Goal: Transaction & Acquisition: Book appointment/travel/reservation

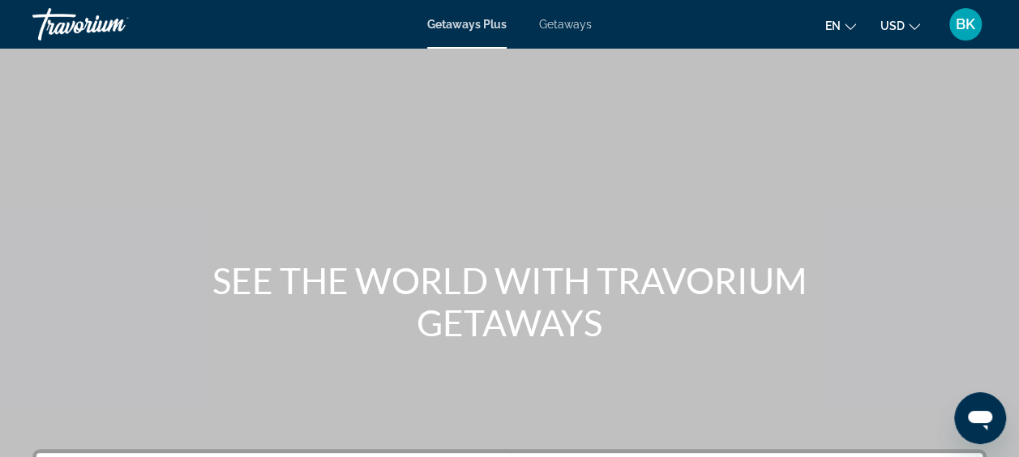
click at [571, 26] on span "Getaways" at bounding box center [565, 24] width 53 height 13
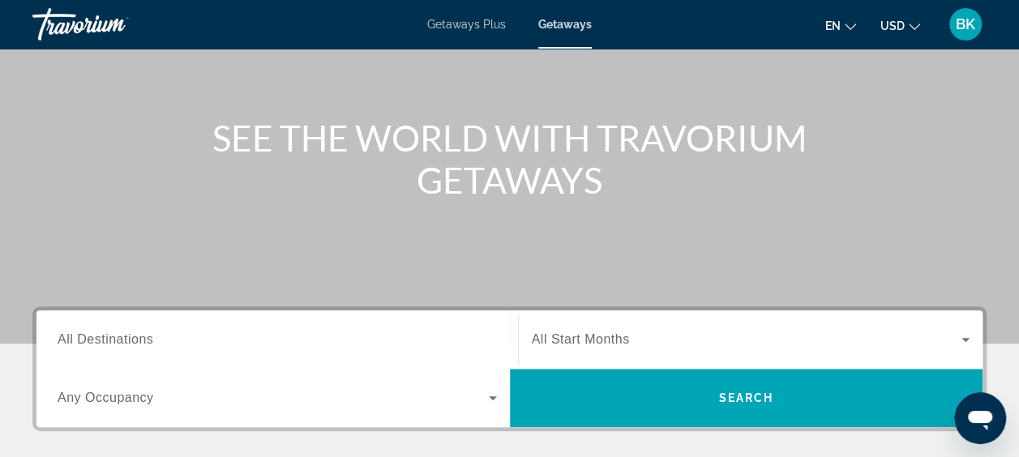
click at [146, 340] on span "All Destinations" at bounding box center [106, 339] width 96 height 14
click at [146, 340] on input "Destination All Destinations" at bounding box center [277, 340] width 439 height 19
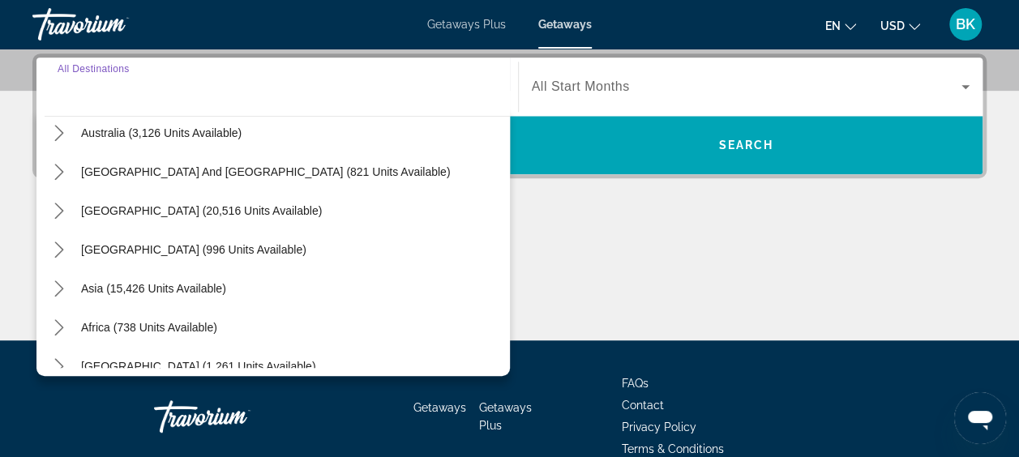
scroll to position [248, 0]
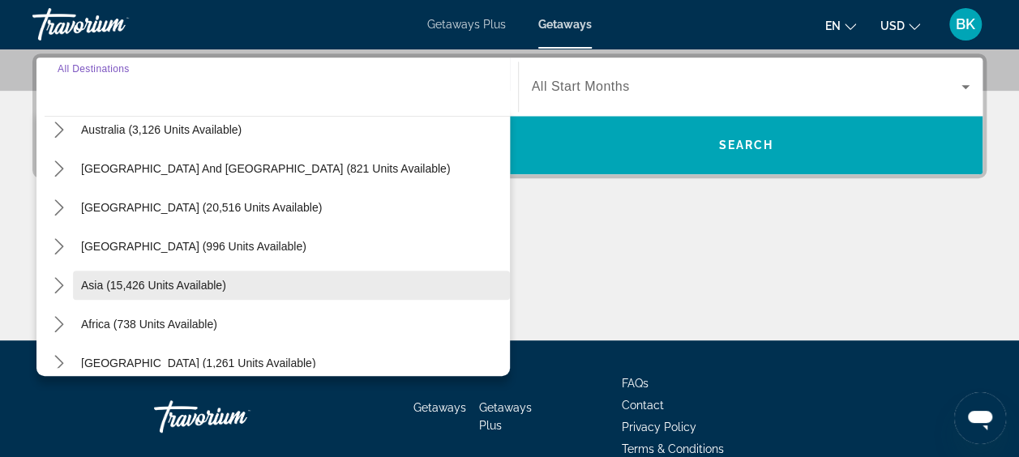
click at [125, 280] on span "Asia (15,426 units available)" at bounding box center [153, 285] width 145 height 13
type input "**********"
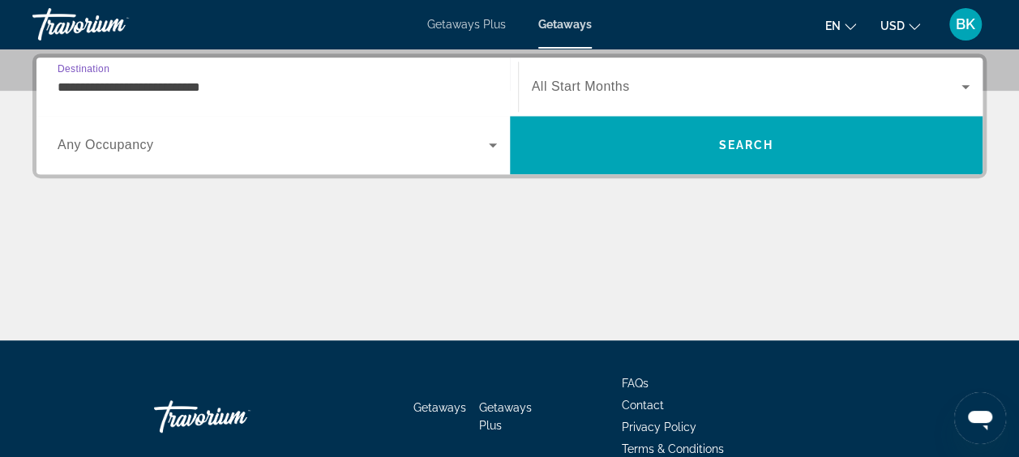
click at [151, 91] on input "**********" at bounding box center [277, 87] width 439 height 19
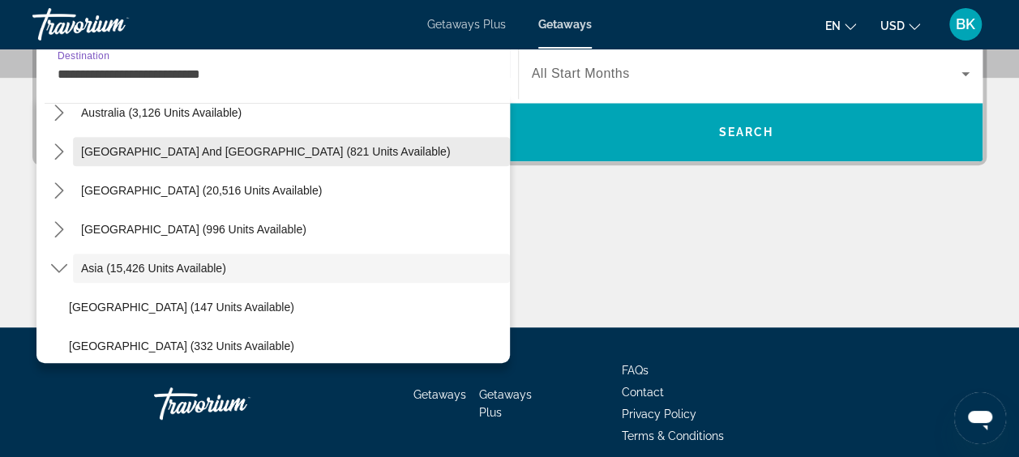
scroll to position [249, 0]
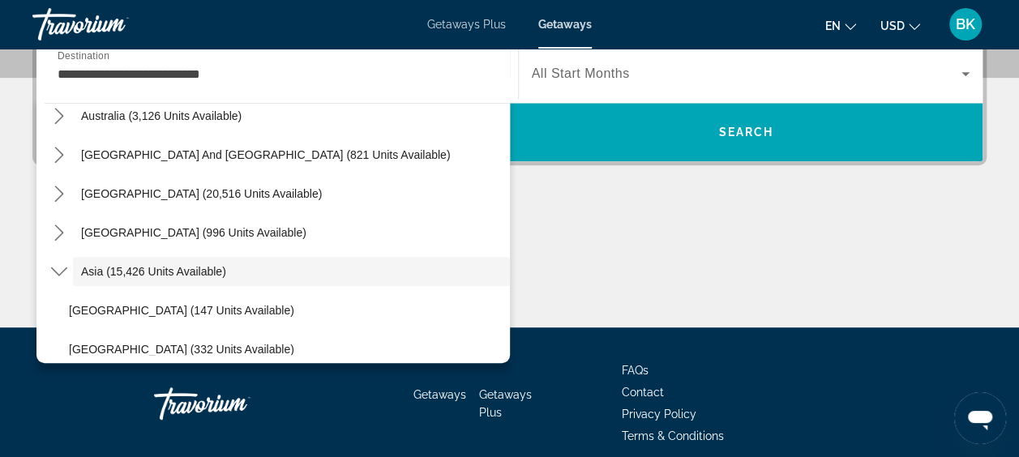
click at [609, 69] on span "All Start Months" at bounding box center [581, 73] width 98 height 14
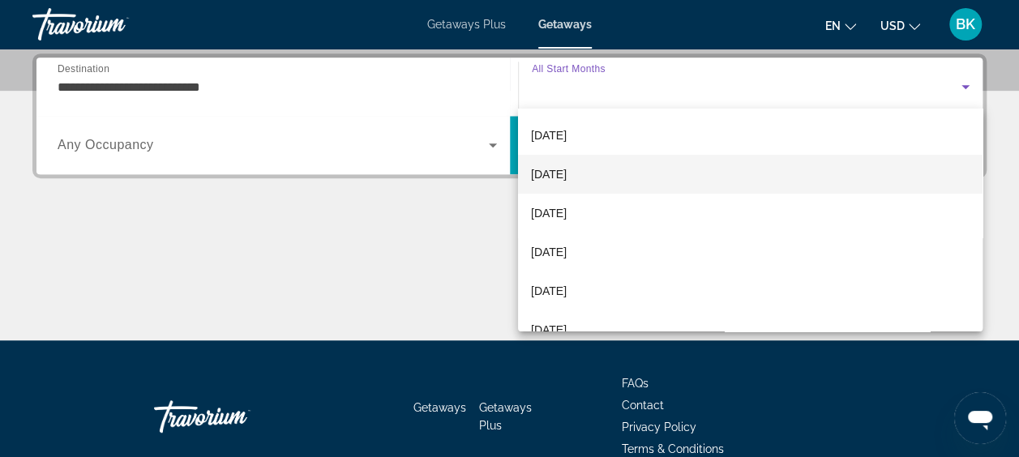
scroll to position [78, 0]
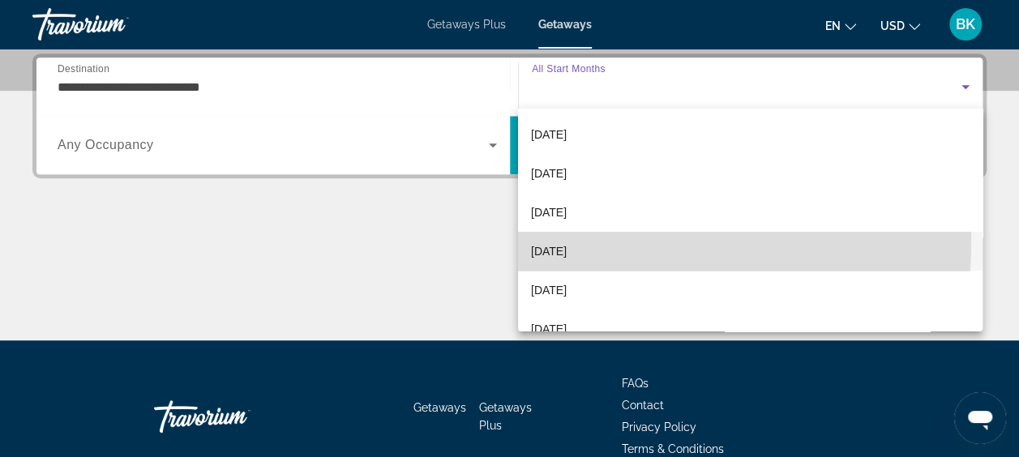
click at [567, 243] on span "[DATE]" at bounding box center [549, 251] width 36 height 19
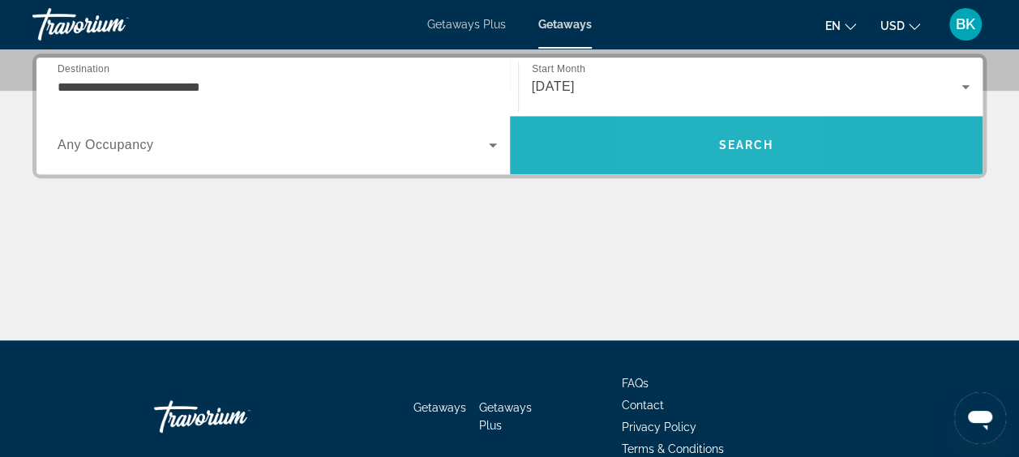
click at [697, 144] on span "Search" at bounding box center [746, 145] width 473 height 39
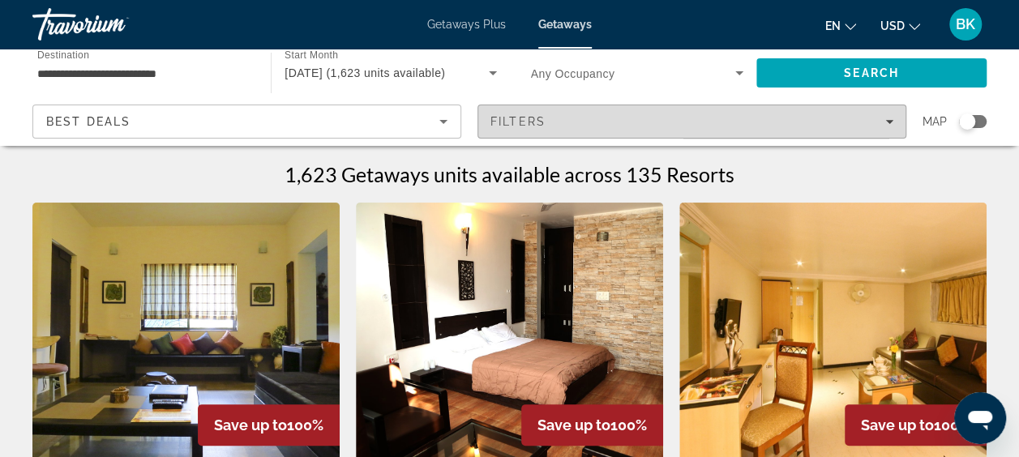
click at [740, 123] on div "Filters" at bounding box center [691, 121] width 403 height 13
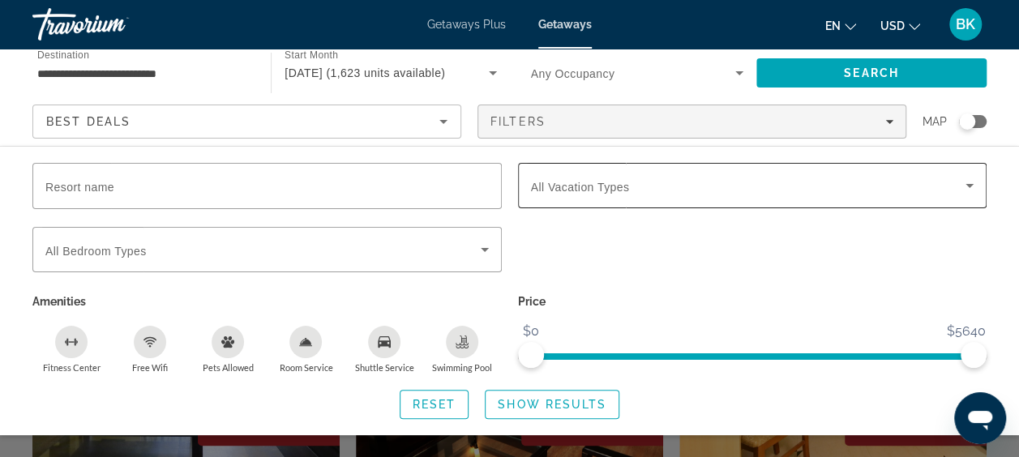
click at [600, 182] on span "All Vacation Types" at bounding box center [580, 187] width 99 height 13
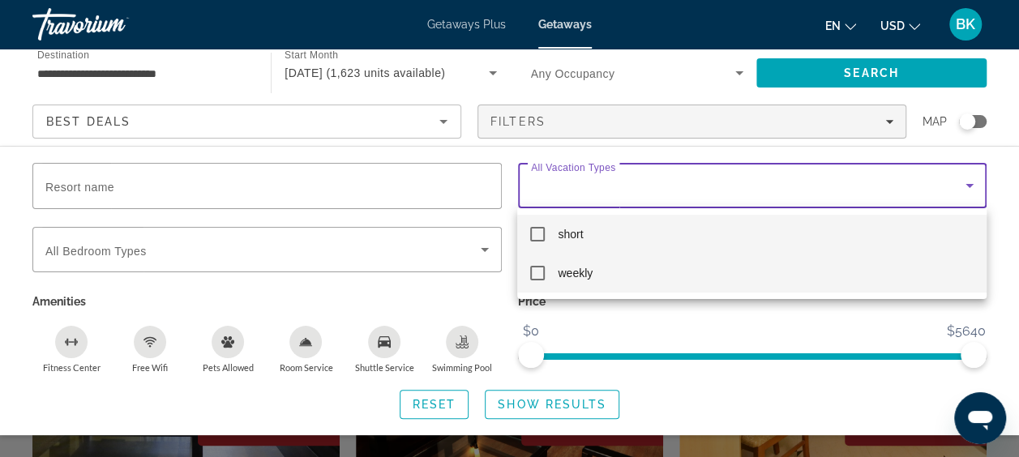
click at [574, 268] on span "weekly" at bounding box center [575, 272] width 35 height 19
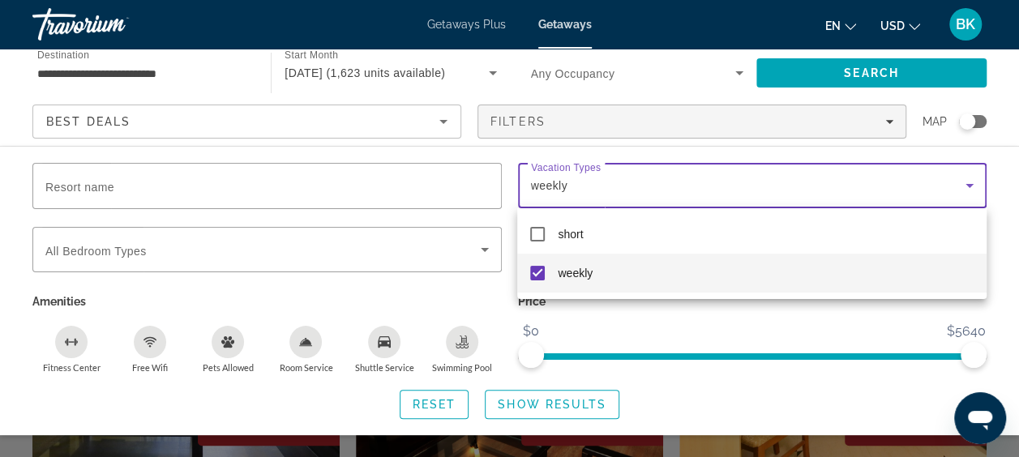
click at [566, 408] on div at bounding box center [509, 228] width 1019 height 457
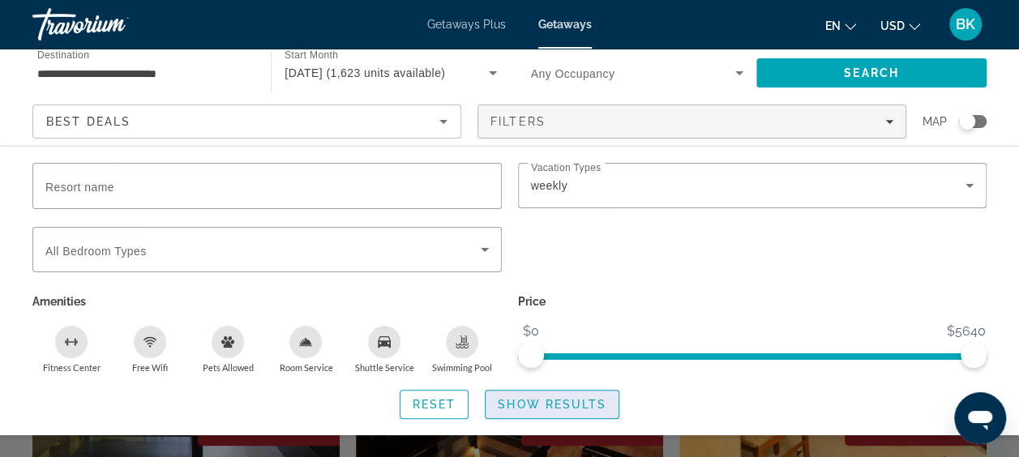
click at [542, 405] on span "Show Results" at bounding box center [552, 404] width 109 height 13
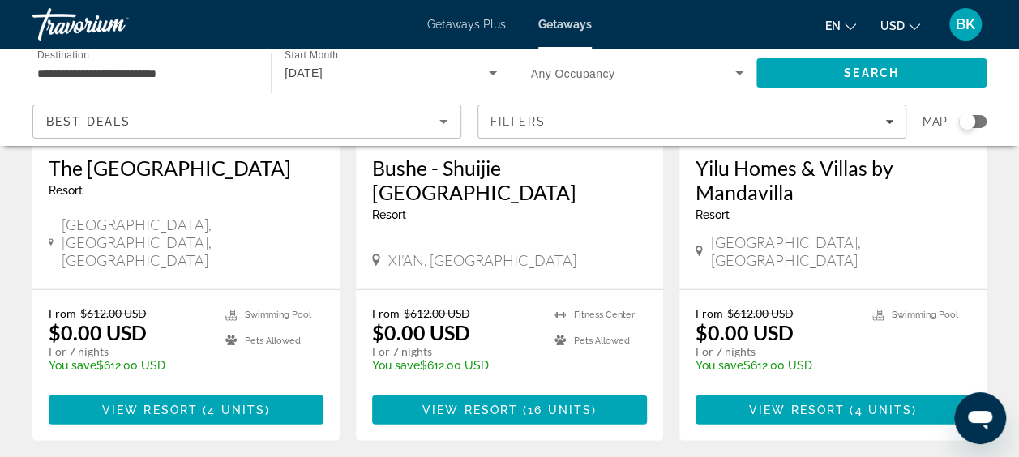
scroll to position [2109, 0]
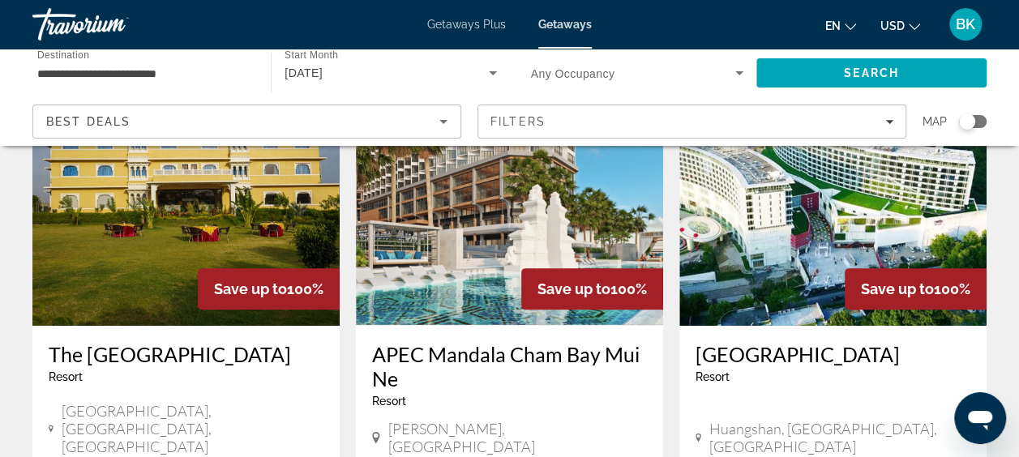
scroll to position [137, 0]
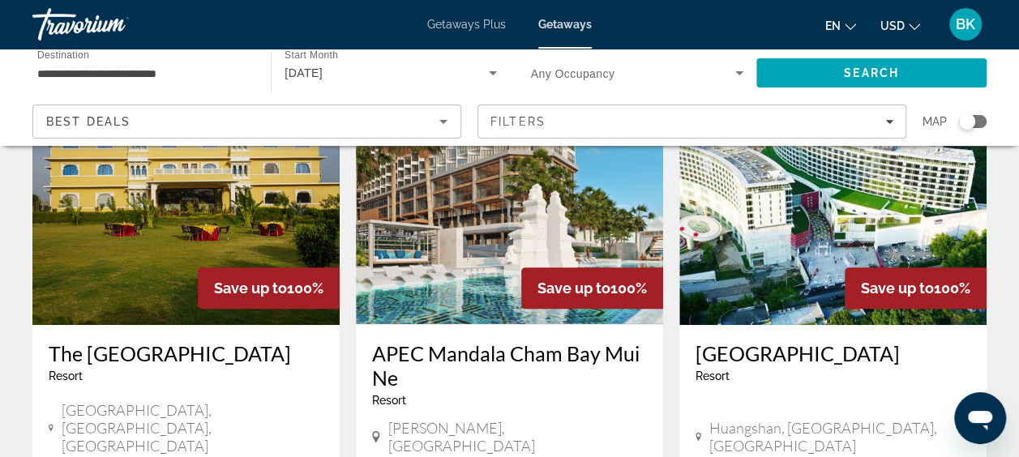
click at [499, 248] on img "Main content" at bounding box center [509, 195] width 307 height 259
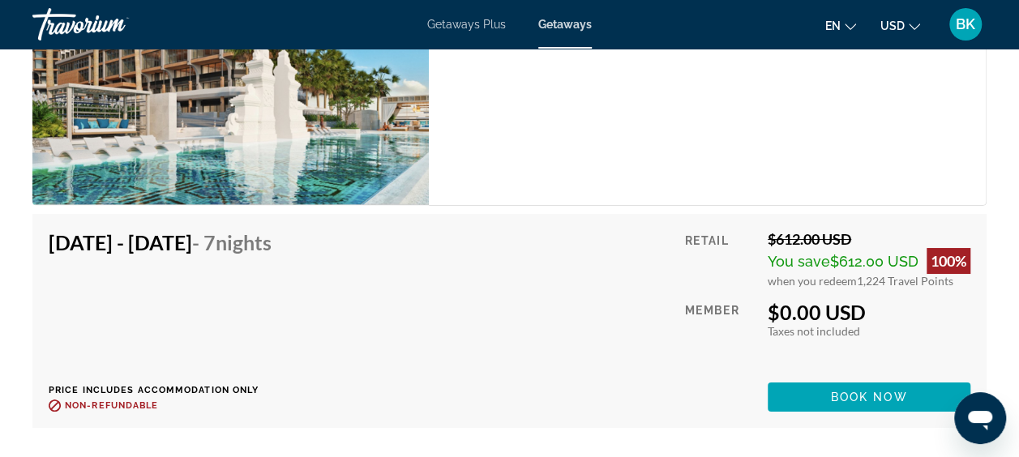
scroll to position [2994, 0]
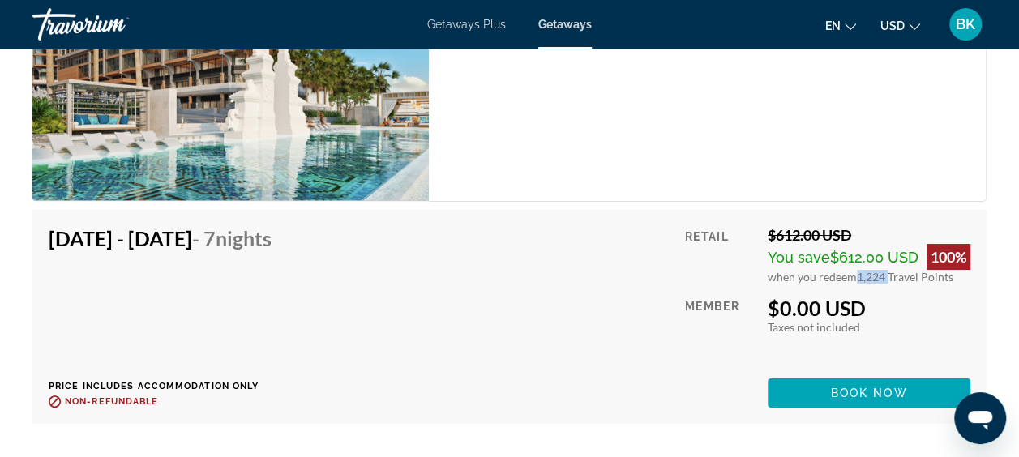
drag, startPoint x: 851, startPoint y: 261, endPoint x: 885, endPoint y: 258, distance: 34.2
click at [885, 270] on div "when you redeem 1,224 Travel Points" at bounding box center [869, 277] width 203 height 14
drag, startPoint x: 885, startPoint y: 258, endPoint x: 861, endPoint y: 149, distance: 111.3
click at [861, 149] on div "Hotel Unit (No Kitchen) Bedrooms Hotel Max Occupancy 2 Kitchen No Kitchen" at bounding box center [708, 51] width 558 height 302
drag, startPoint x: 830, startPoint y: 229, endPoint x: 879, endPoint y: 240, distance: 49.8
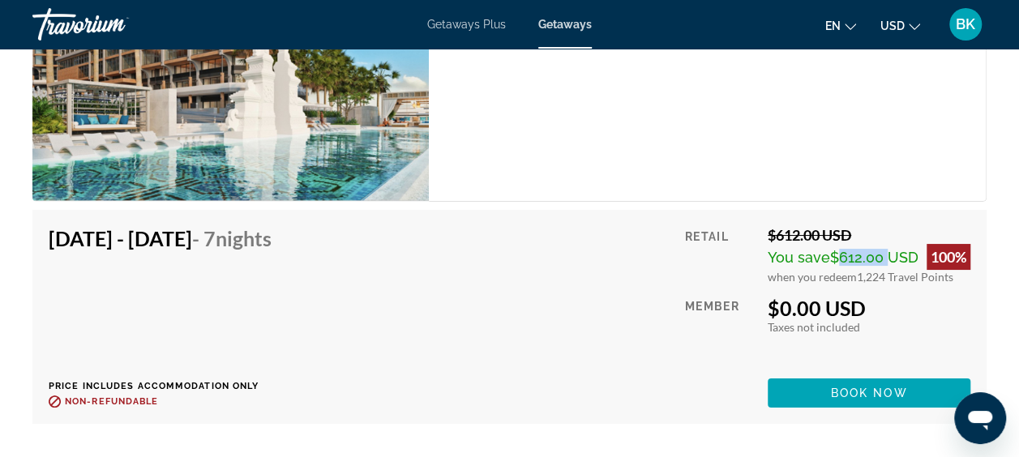
click at [879, 249] on span "$612.00 USD" at bounding box center [874, 257] width 88 height 17
click at [564, 316] on div "[DATE] - [DATE] - 7 Nights Price includes accommodation only Refundable until :…" at bounding box center [510, 317] width 922 height 182
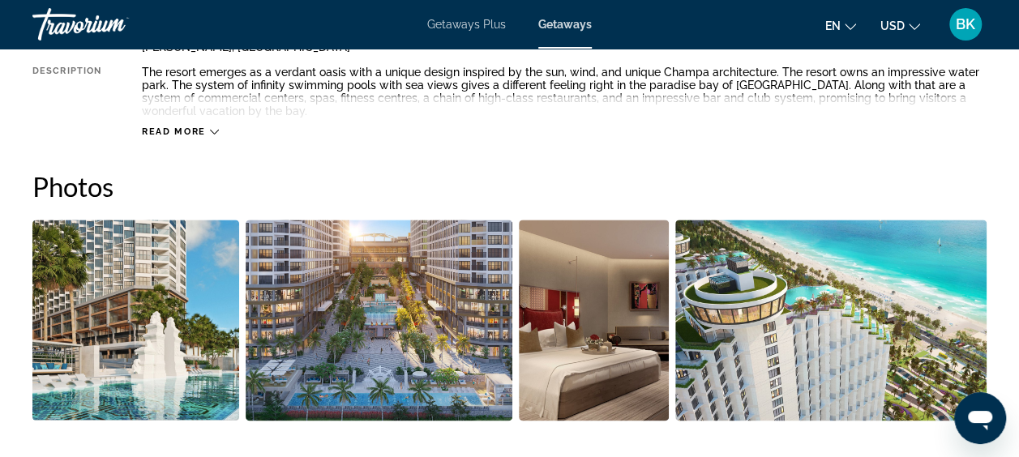
scroll to position [955, 0]
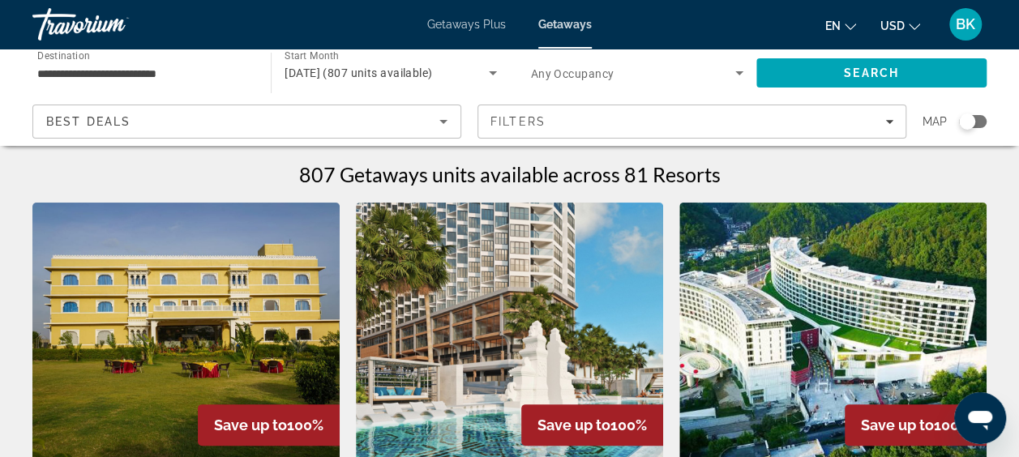
click at [92, 67] on input "**********" at bounding box center [143, 73] width 212 height 19
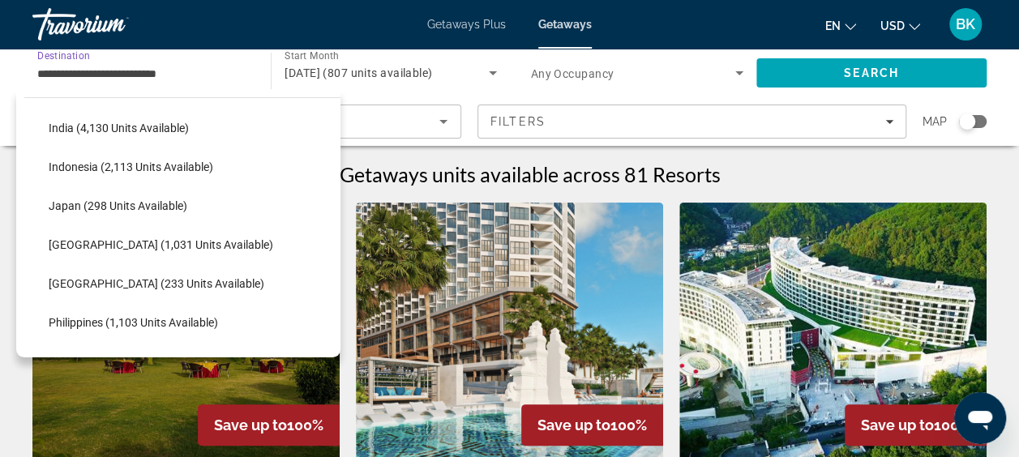
scroll to position [546, 0]
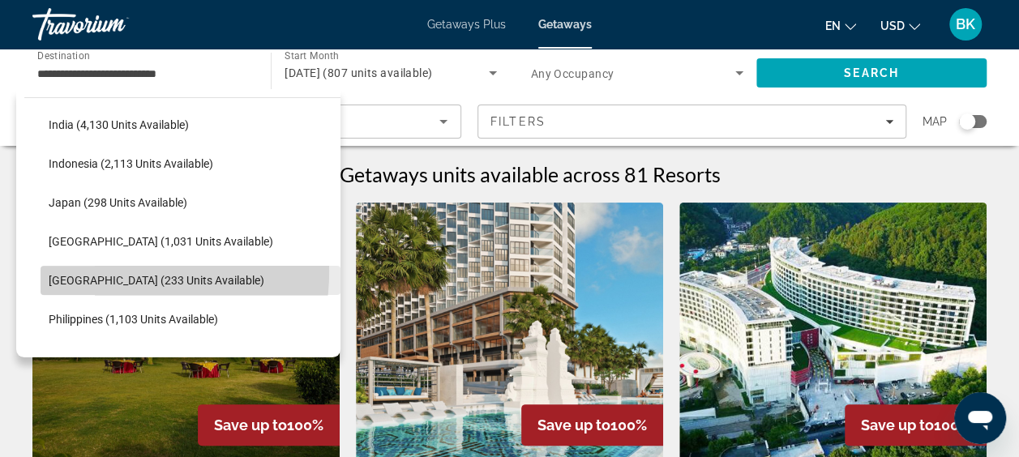
click at [109, 271] on span "Select destination: Maldives (233 units available)" at bounding box center [191, 280] width 300 height 39
type input "**********"
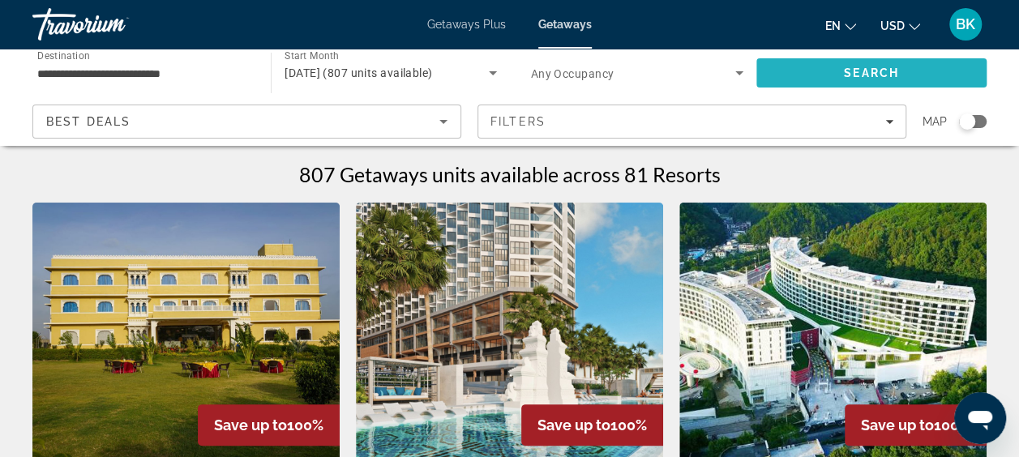
click at [854, 64] on span "Search" at bounding box center [871, 73] width 230 height 39
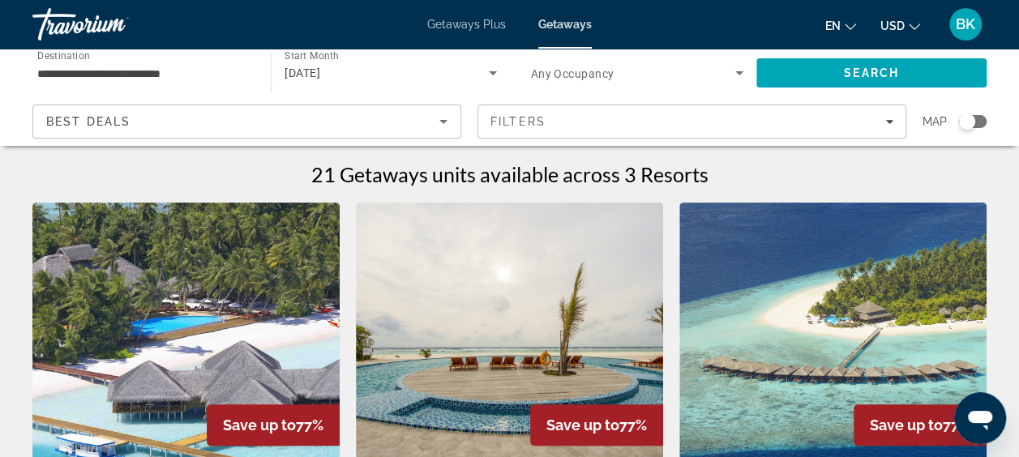
click at [259, 298] on img "Main content" at bounding box center [185, 332] width 307 height 259
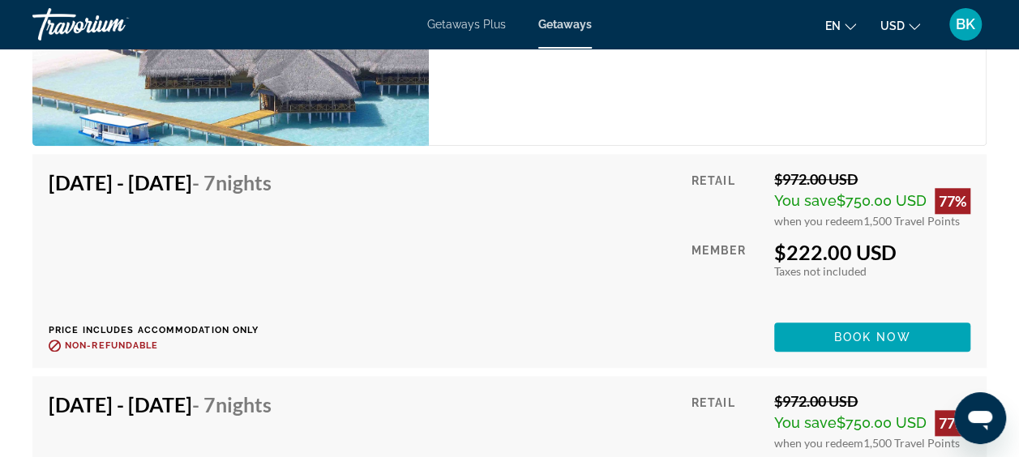
scroll to position [3750, 0]
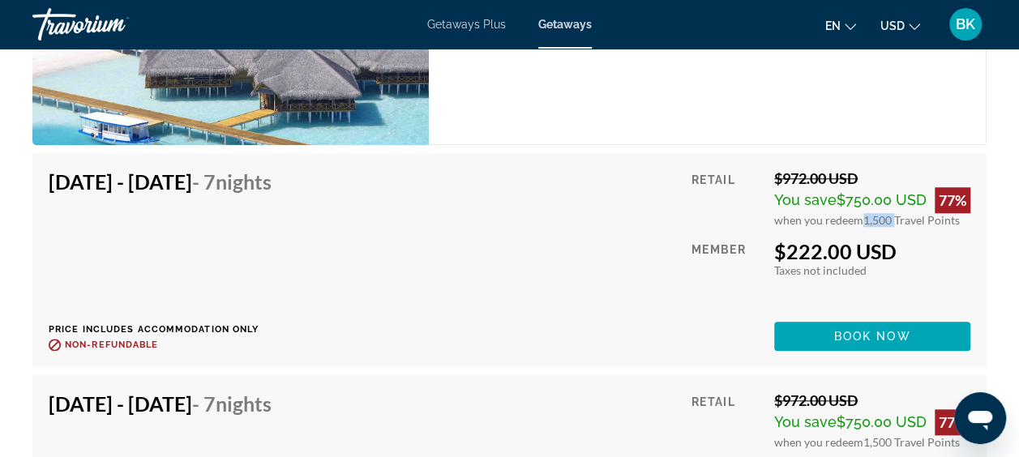
drag, startPoint x: 861, startPoint y: 219, endPoint x: 895, endPoint y: 216, distance: 34.1
click at [895, 216] on span "1,500 Travel Points" at bounding box center [911, 220] width 96 height 14
drag, startPoint x: 895, startPoint y: 216, endPoint x: 893, endPoint y: 280, distance: 64.1
click at [893, 280] on div "Retail $972.00 USD You save $750.00 USD 77% when you redeem 1,500 Travel Points…" at bounding box center [830, 260] width 279 height 182
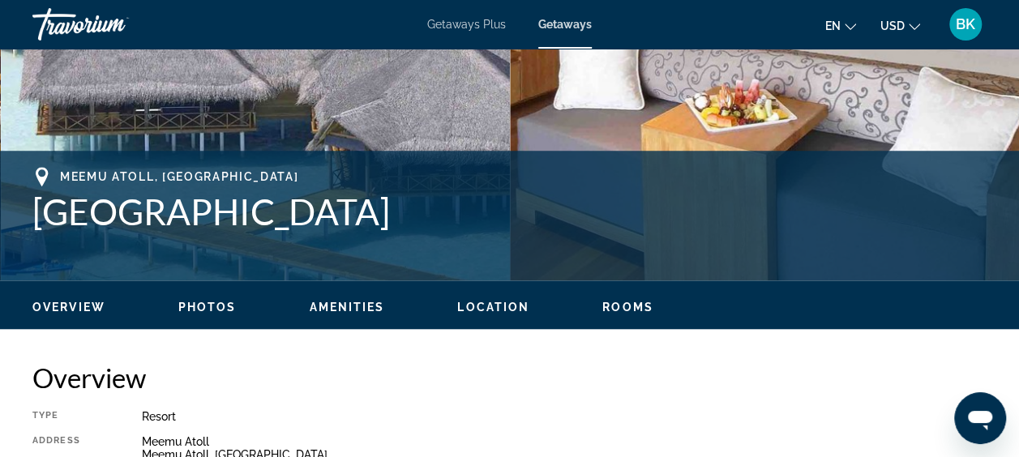
scroll to position [537, 0]
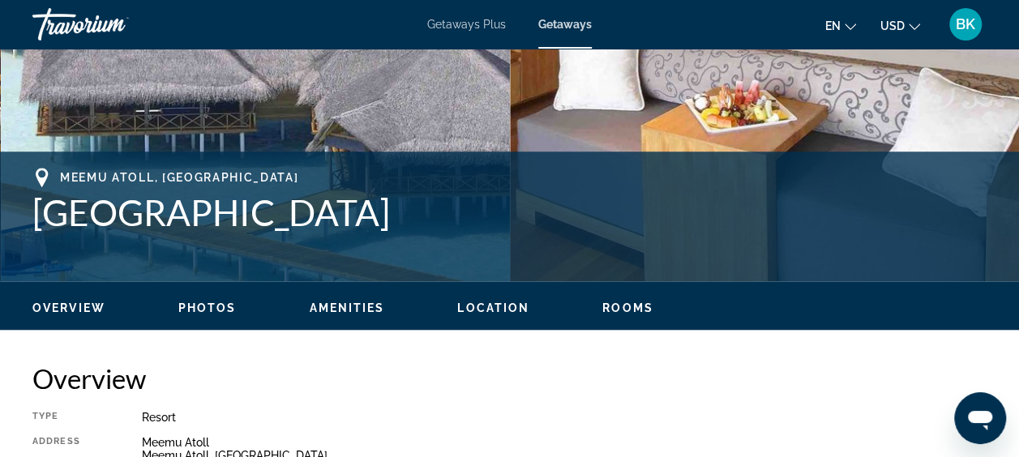
drag, startPoint x: 442, startPoint y: 212, endPoint x: 44, endPoint y: 212, distance: 398.0
click at [44, 212] on h1 "[GEOGRAPHIC_DATA]" at bounding box center [509, 212] width 954 height 42
drag, startPoint x: 44, startPoint y: 212, endPoint x: 90, endPoint y: 219, distance: 46.7
copy h1 "[GEOGRAPHIC_DATA]"
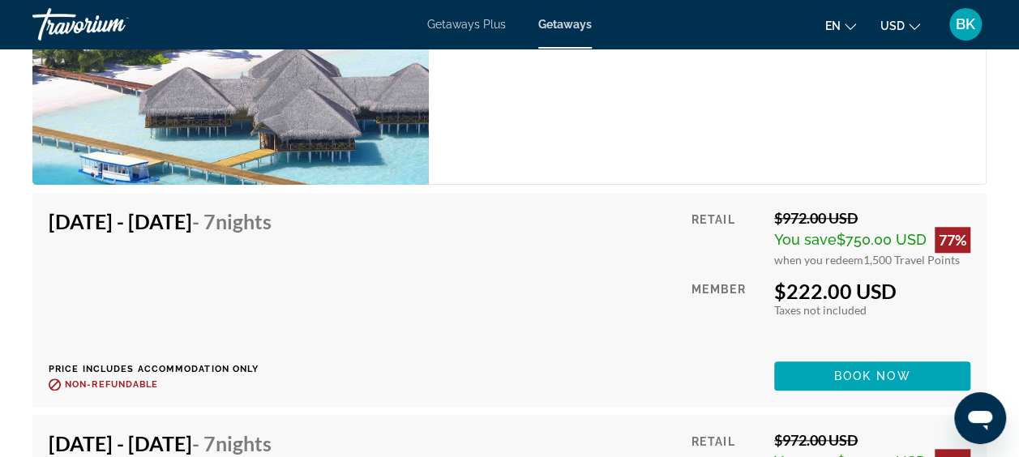
scroll to position [3712, 0]
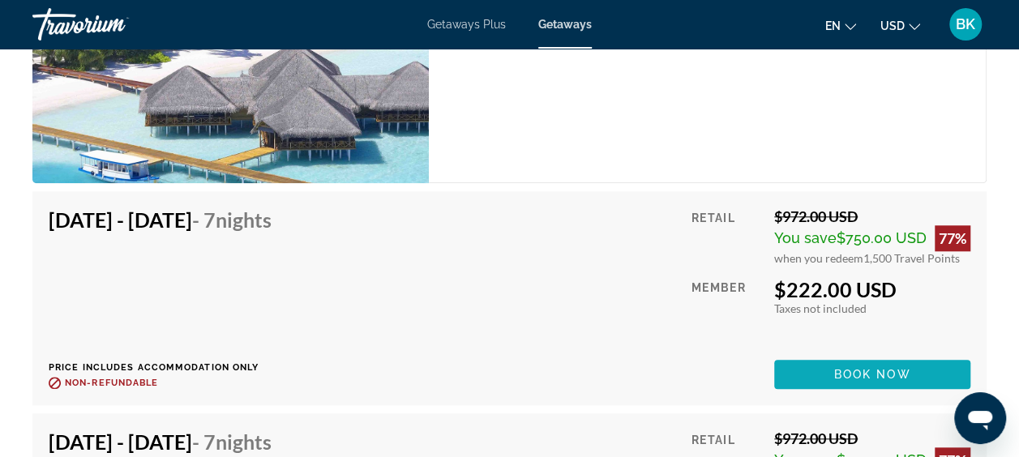
click at [882, 377] on span "Book now" at bounding box center [872, 374] width 77 height 13
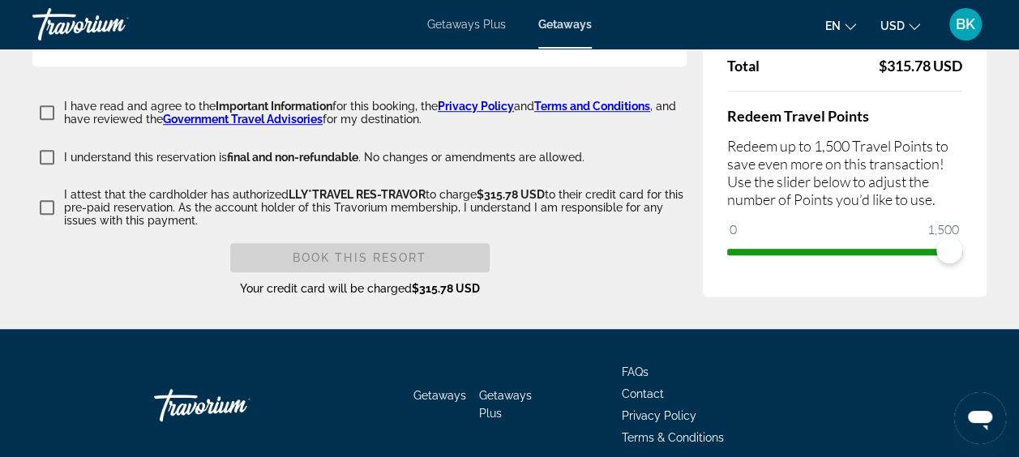
scroll to position [3576, 0]
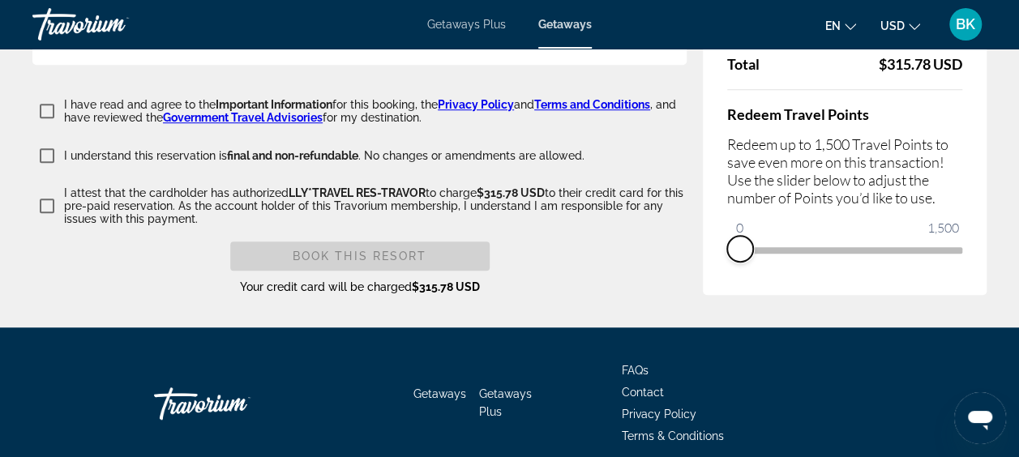
drag, startPoint x: 946, startPoint y: 282, endPoint x: 699, endPoint y: 303, distance: 248.1
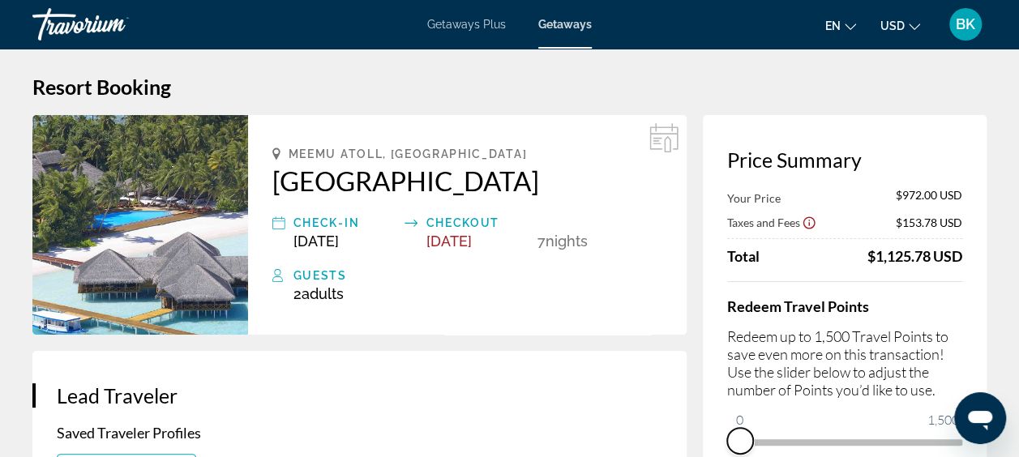
scroll to position [0, 0]
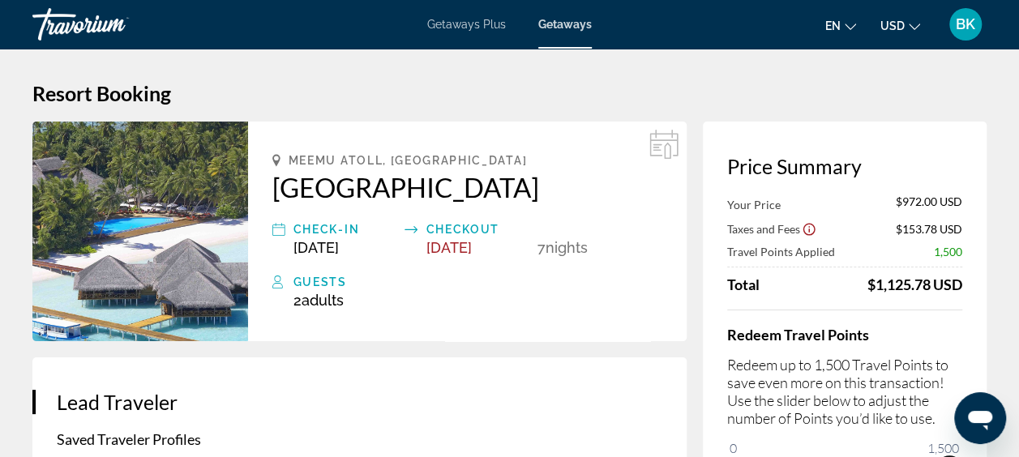
drag, startPoint x: 741, startPoint y: 446, endPoint x: 1017, endPoint y: 443, distance: 276.4
